Goal: Information Seeking & Learning: Learn about a topic

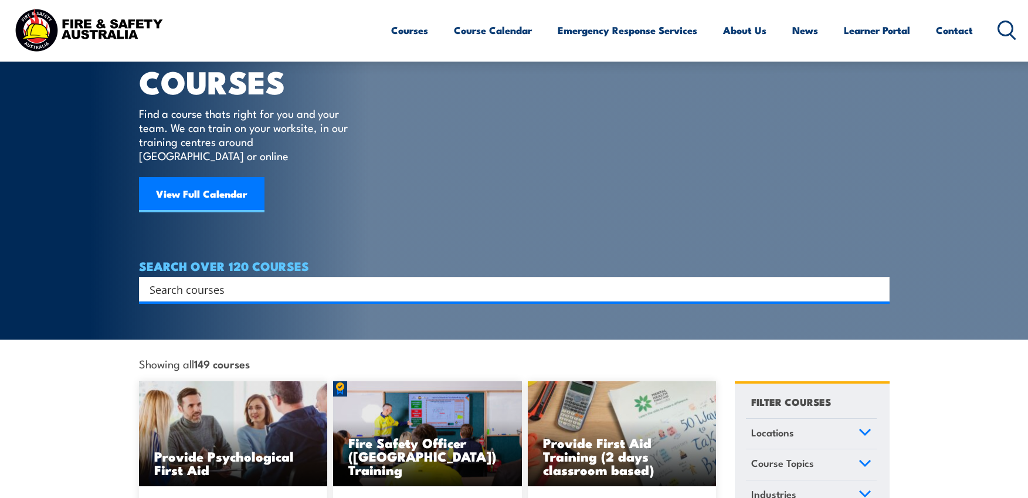
scroll to position [67, 0]
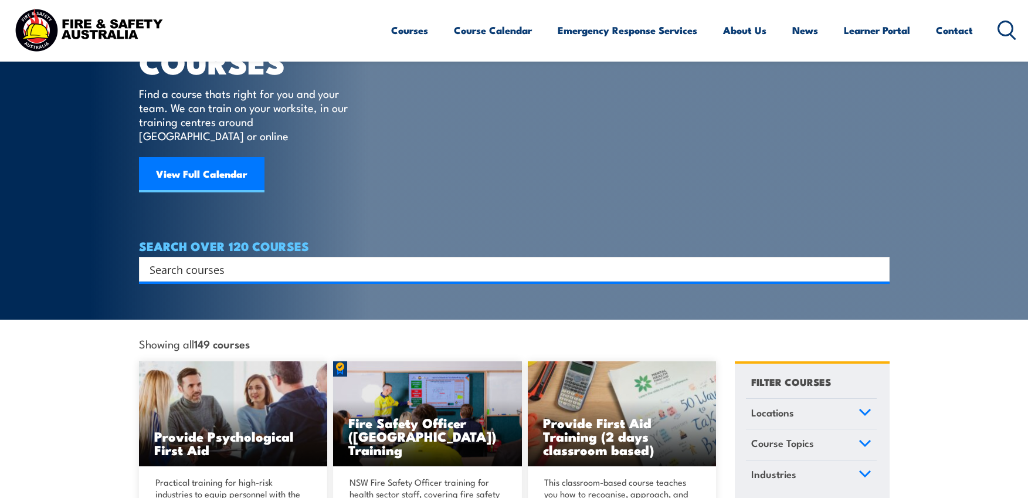
click at [261, 265] on div "Search" at bounding box center [514, 269] width 751 height 25
click at [260, 260] on input "Search input" at bounding box center [507, 269] width 715 height 18
paste input "Fire Watch certification"
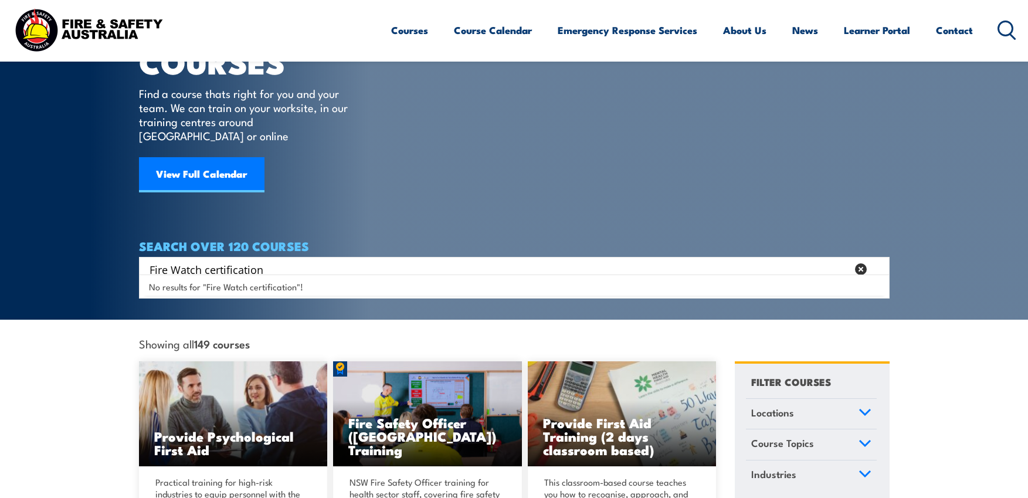
type input "Fire Watch certification"
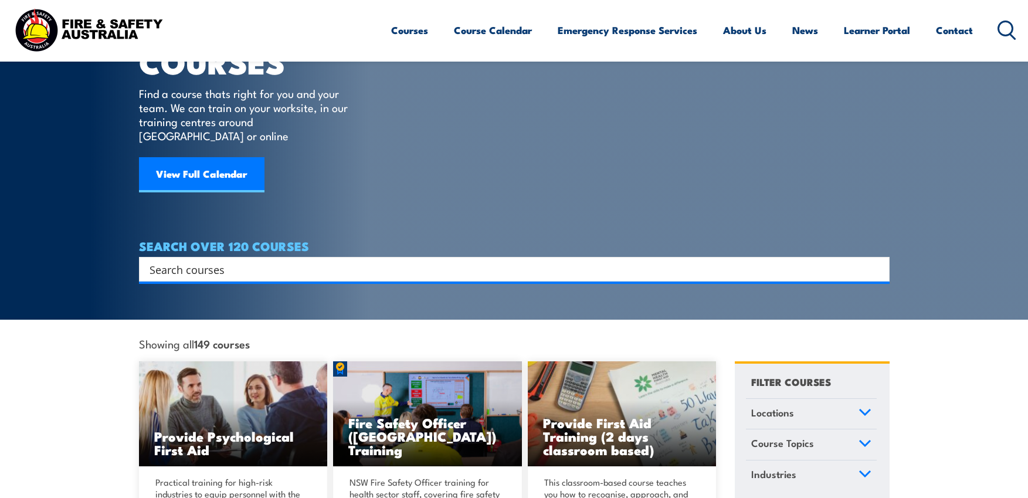
click at [231, 260] on input "Search input" at bounding box center [507, 269] width 715 height 18
paste input "Fire Watch certification"
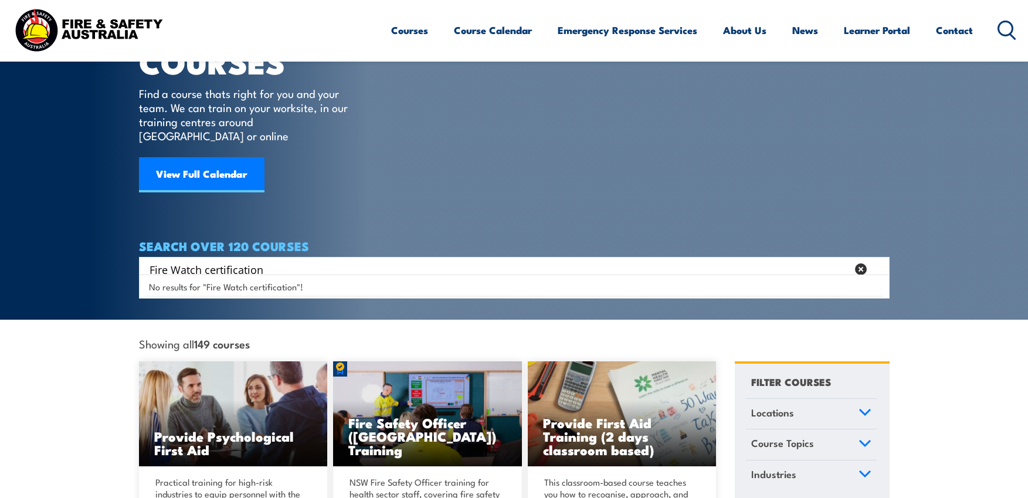
drag, startPoint x: 272, startPoint y: 259, endPoint x: 206, endPoint y: 256, distance: 66.4
click at [206, 260] on input "Fire Watch certification" at bounding box center [499, 269] width 698 height 18
type input "Fire Watch"
